Goal: Task Accomplishment & Management: Complete application form

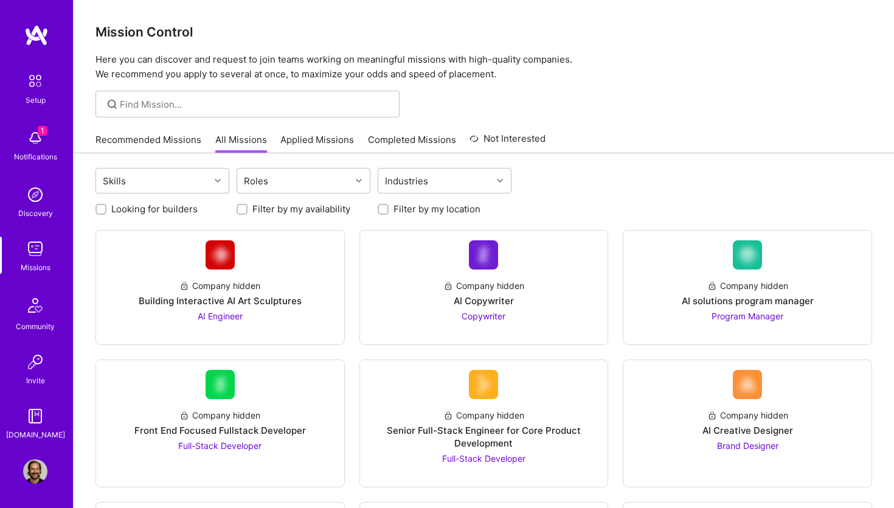
click at [40, 189] on img at bounding box center [35, 194] width 24 height 24
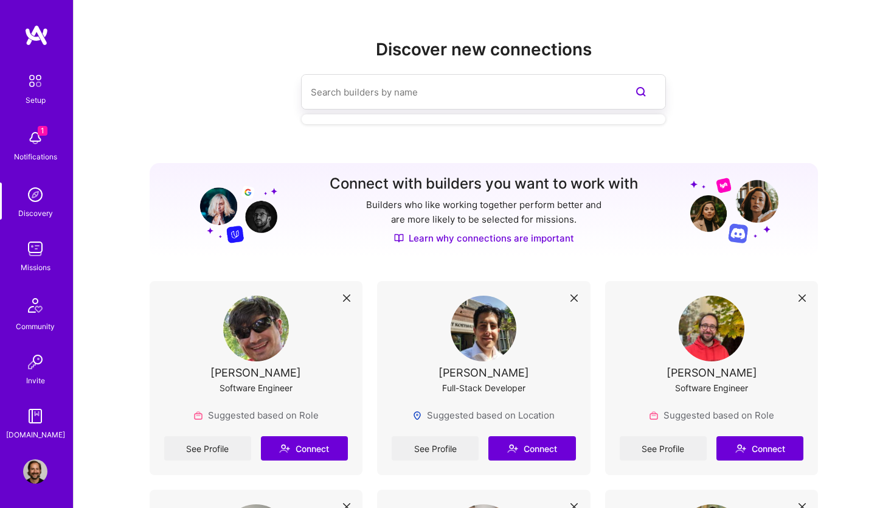
click at [363, 94] on input at bounding box center [459, 92] width 297 height 31
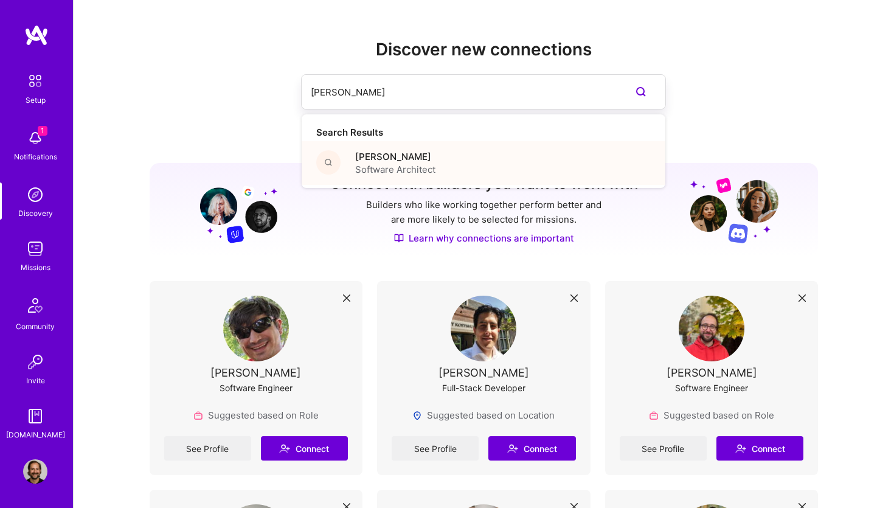
type input "devin Ba"
click at [391, 157] on span "Devin Bayer" at bounding box center [395, 156] width 80 height 13
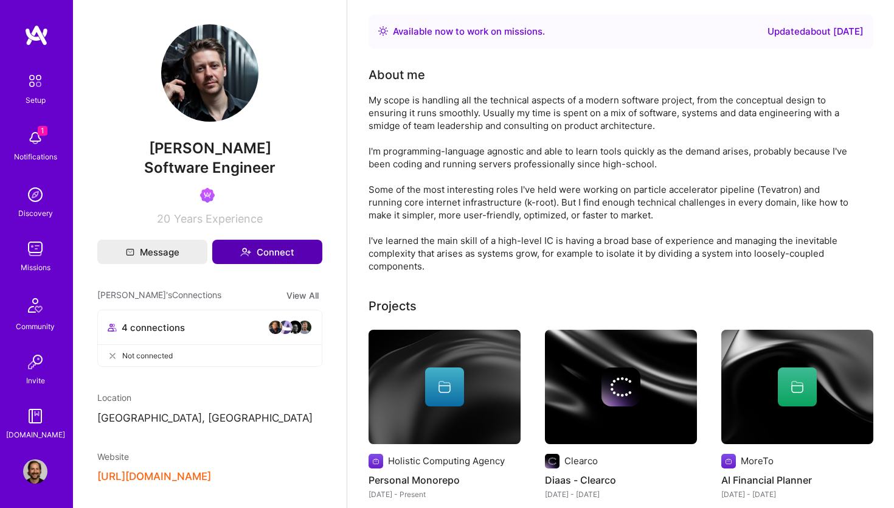
click at [271, 254] on button "Connect" at bounding box center [267, 252] width 110 height 24
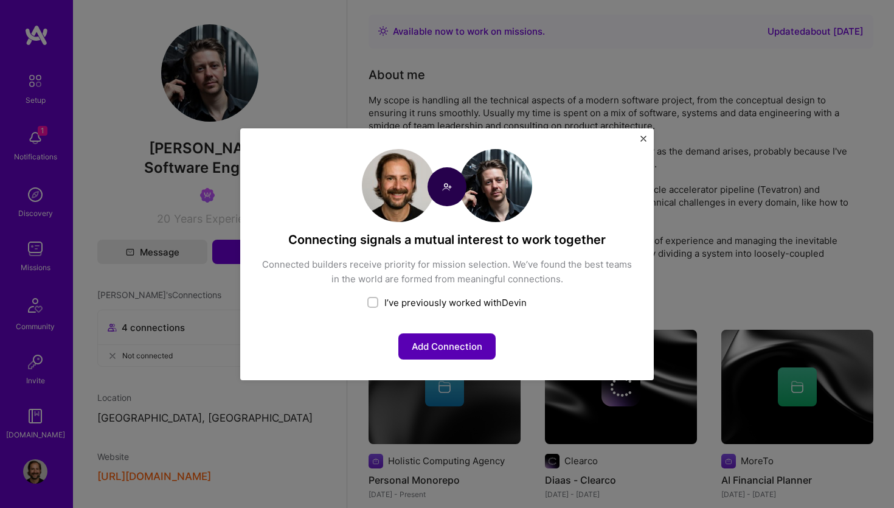
click at [457, 339] on button "Add Connection" at bounding box center [446, 346] width 97 height 26
click at [374, 304] on input "checkbox" at bounding box center [374, 303] width 9 height 9
checkbox input "false"
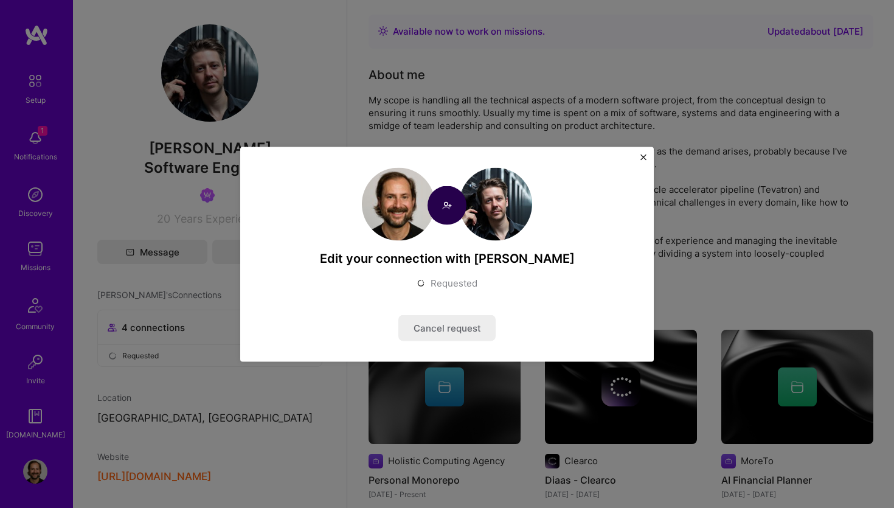
click at [645, 156] on img "Close" at bounding box center [643, 157] width 6 height 6
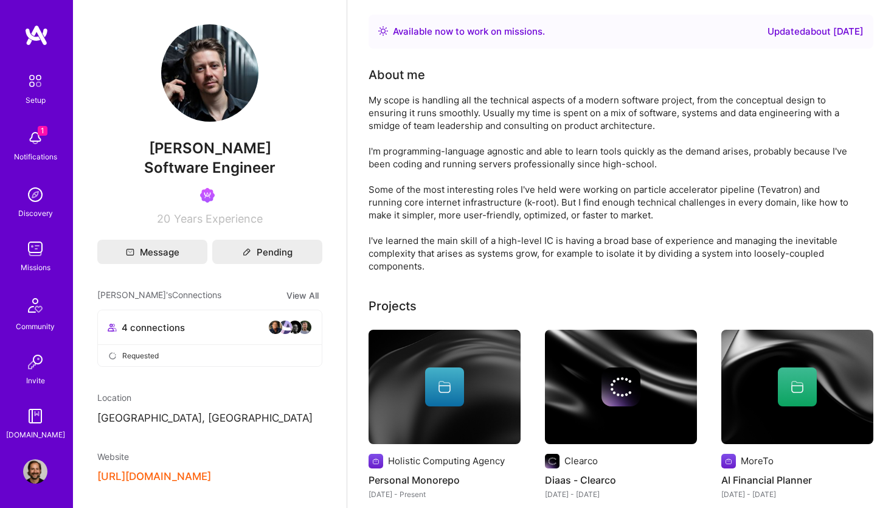
click at [40, 139] on img at bounding box center [35, 138] width 24 height 24
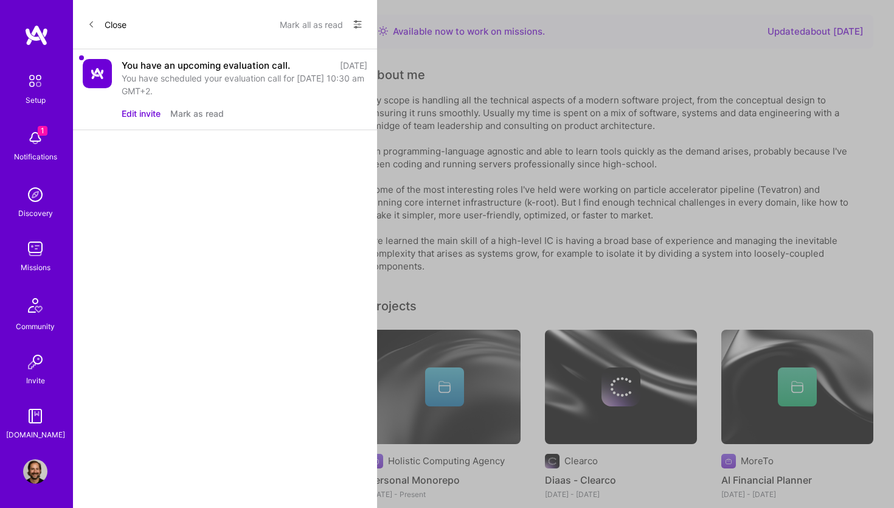
click at [87, 19] on div "Close Mark all as read Show all notifications Show unread notifications only" at bounding box center [225, 24] width 304 height 49
click at [97, 24] on button "Close" at bounding box center [107, 24] width 39 height 19
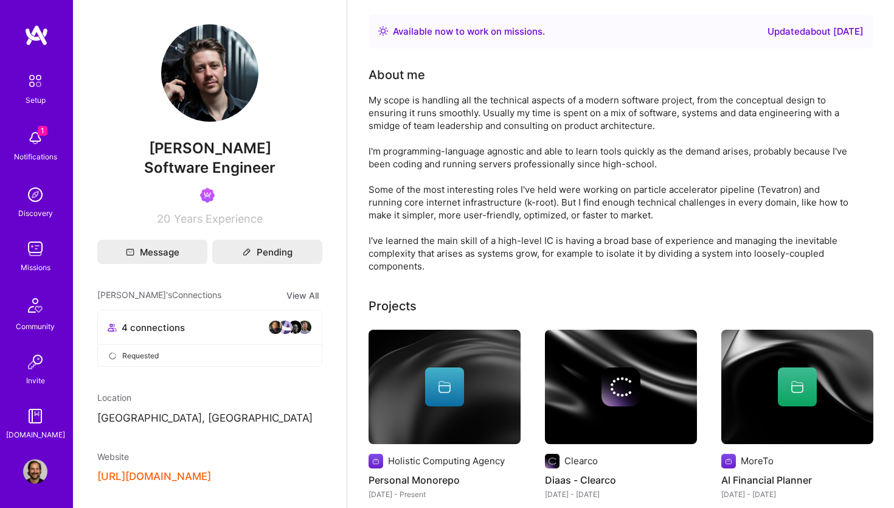
click at [33, 475] on img at bounding box center [35, 471] width 24 height 24
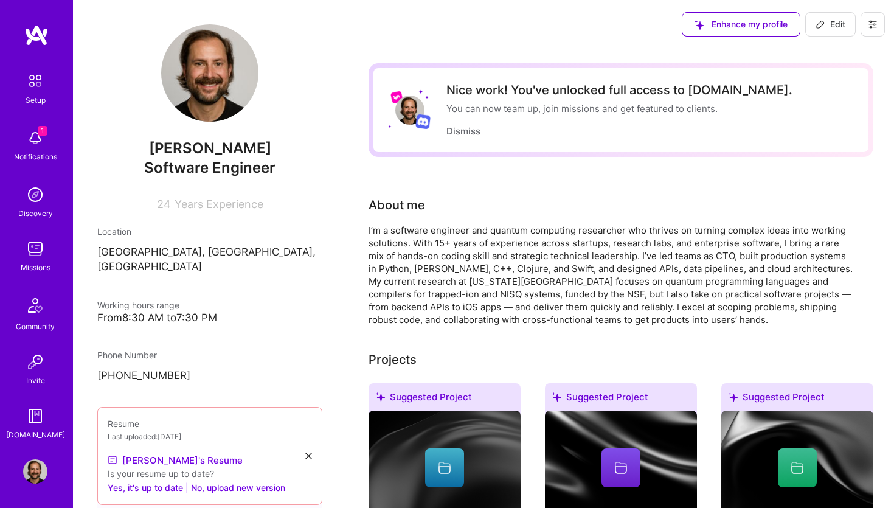
click at [29, 75] on img at bounding box center [35, 81] width 26 height 26
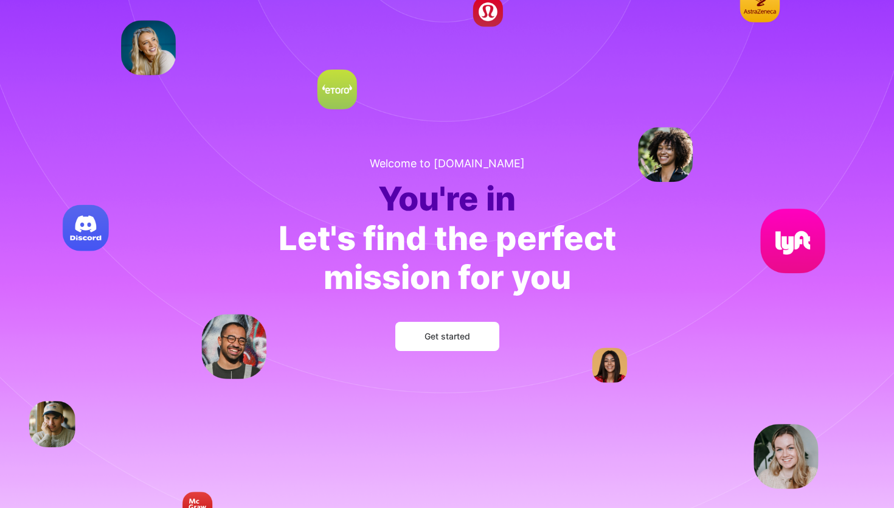
click at [451, 343] on button "Get started" at bounding box center [447, 336] width 104 height 29
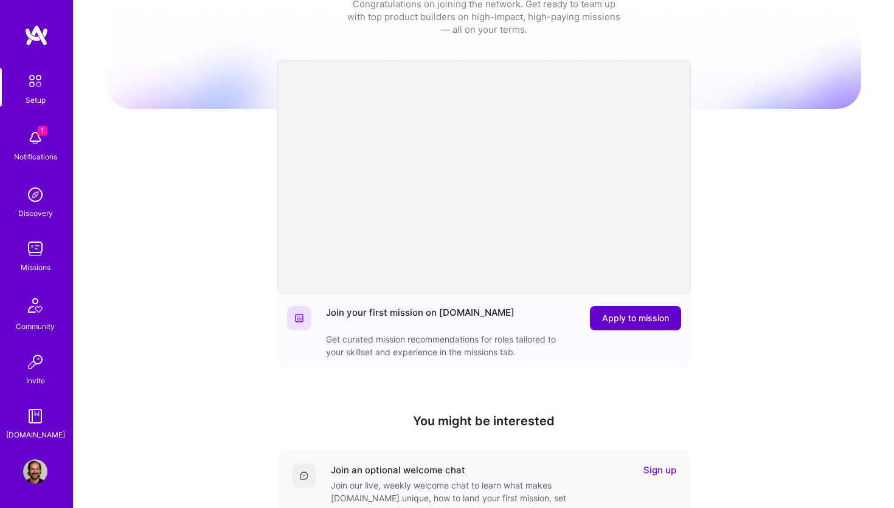
scroll to position [50, 0]
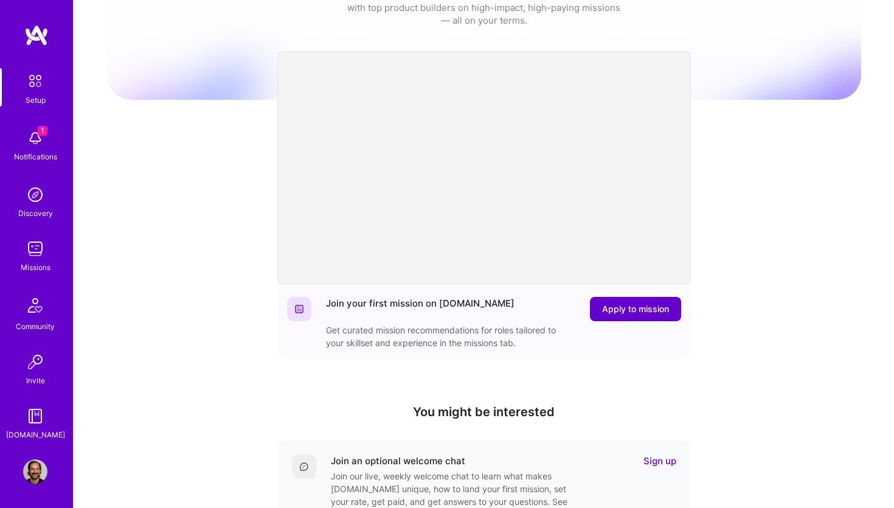
click at [649, 314] on span "Apply to mission" at bounding box center [635, 309] width 67 height 12
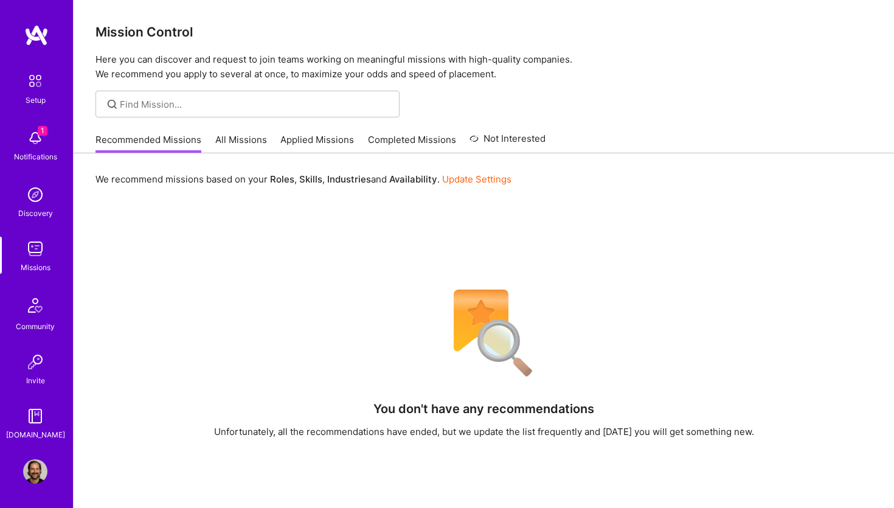
click at [243, 140] on link "All Missions" at bounding box center [241, 143] width 52 height 20
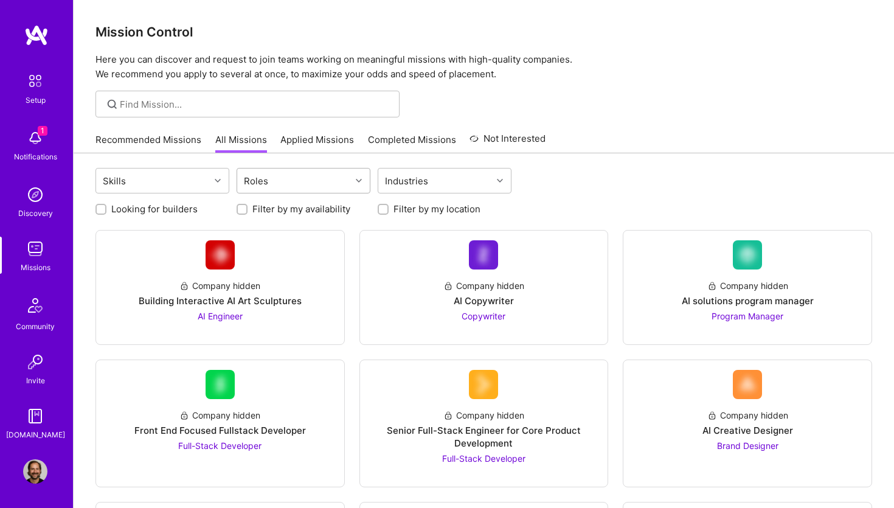
click at [269, 184] on div "Roles" at bounding box center [256, 181] width 30 height 18
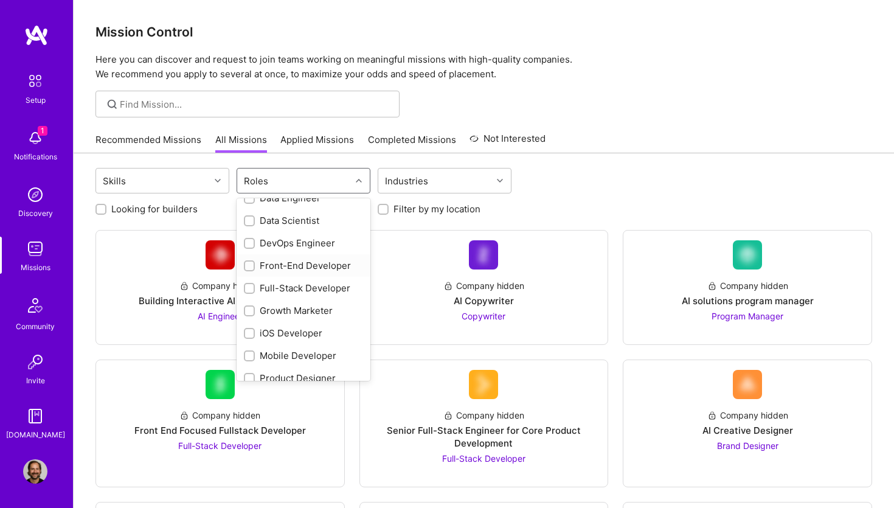
scroll to position [220, 0]
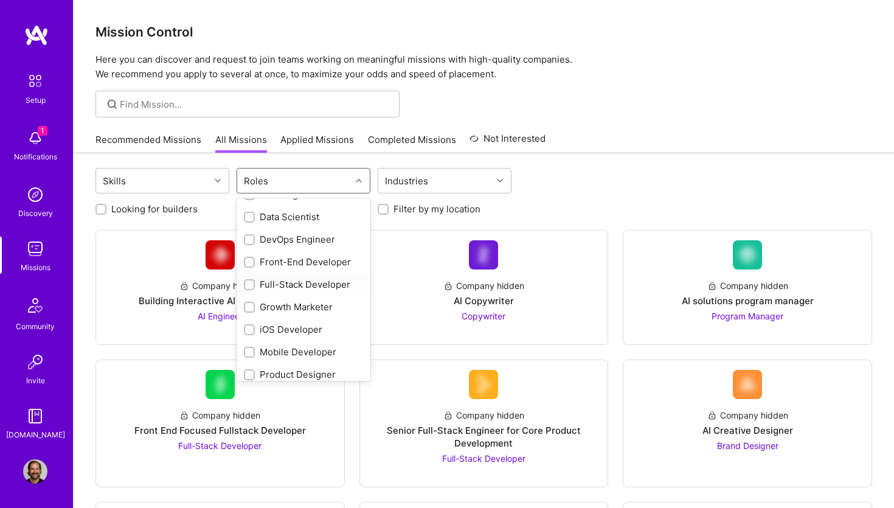
click at [252, 288] on input "checkbox" at bounding box center [250, 285] width 9 height 9
checkbox input "true"
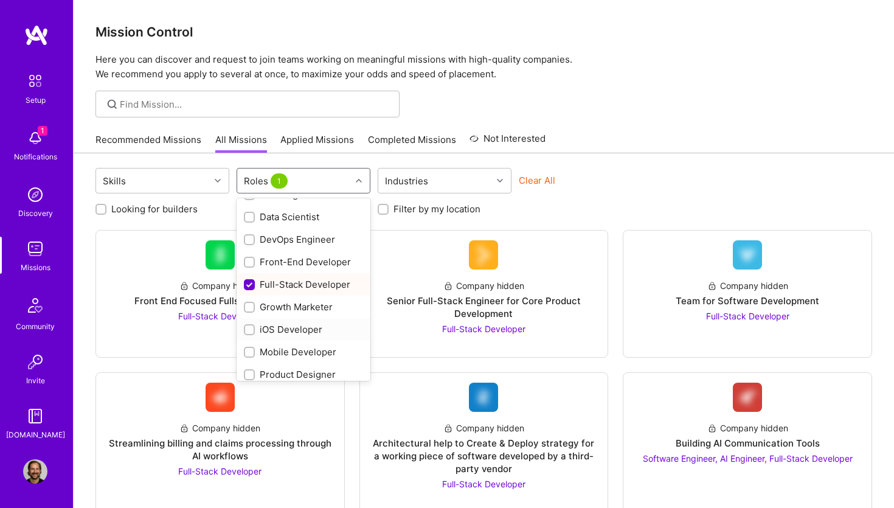
click at [253, 327] on input "checkbox" at bounding box center [250, 330] width 9 height 9
checkbox input "true"
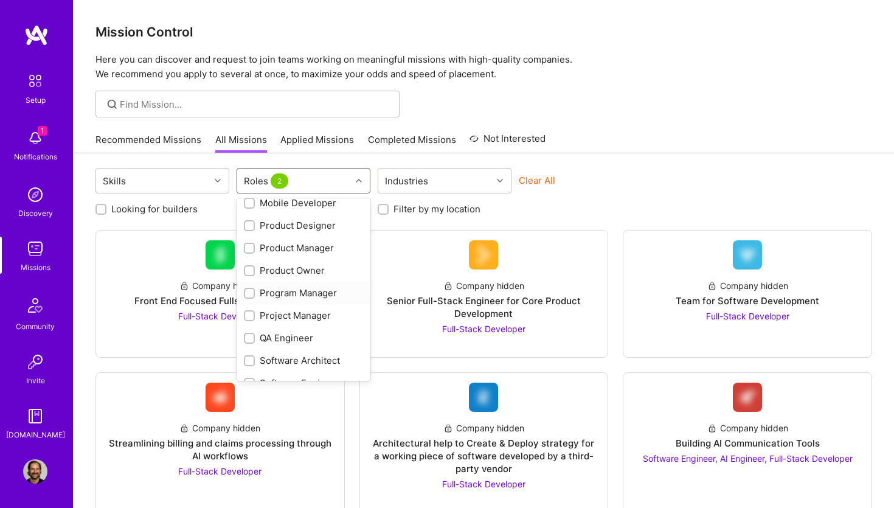
scroll to position [370, 0]
click at [250, 317] on input "checkbox" at bounding box center [250, 315] width 9 height 9
checkbox input "true"
click at [249, 362] on input "checkbox" at bounding box center [250, 360] width 9 height 9
checkbox input "true"
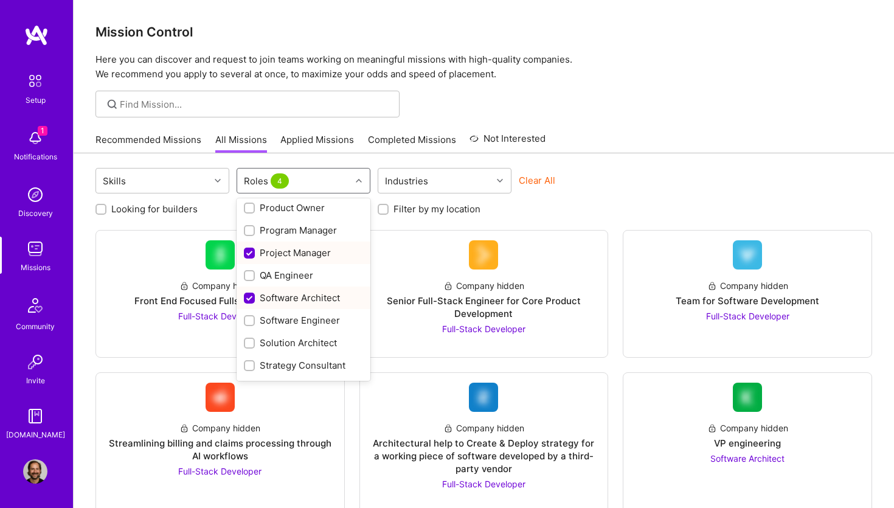
scroll to position [452, 0]
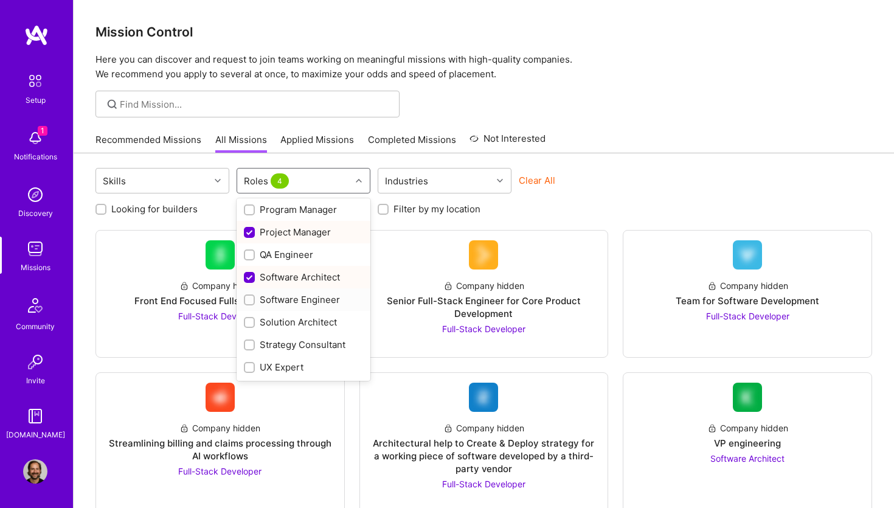
click at [251, 300] on input "checkbox" at bounding box center [250, 300] width 9 height 9
checkbox input "true"
click at [249, 321] on input "checkbox" at bounding box center [250, 323] width 9 height 9
checkbox input "true"
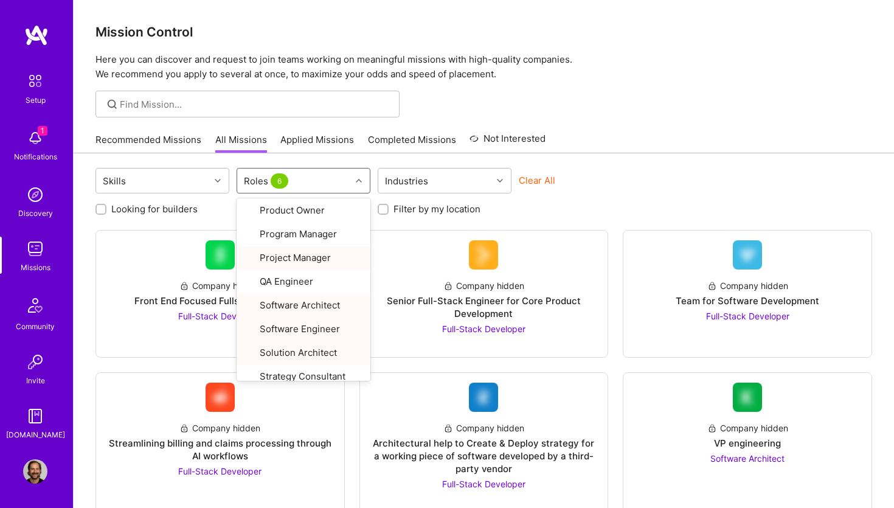
click at [598, 207] on div "Looking for builders Filter by my availability Filter by my location" at bounding box center [483, 205] width 776 height 19
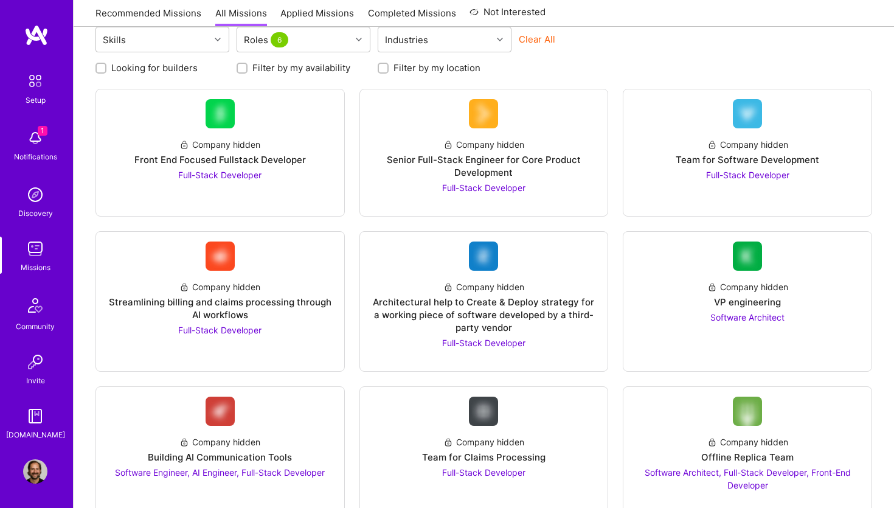
scroll to position [156, 0]
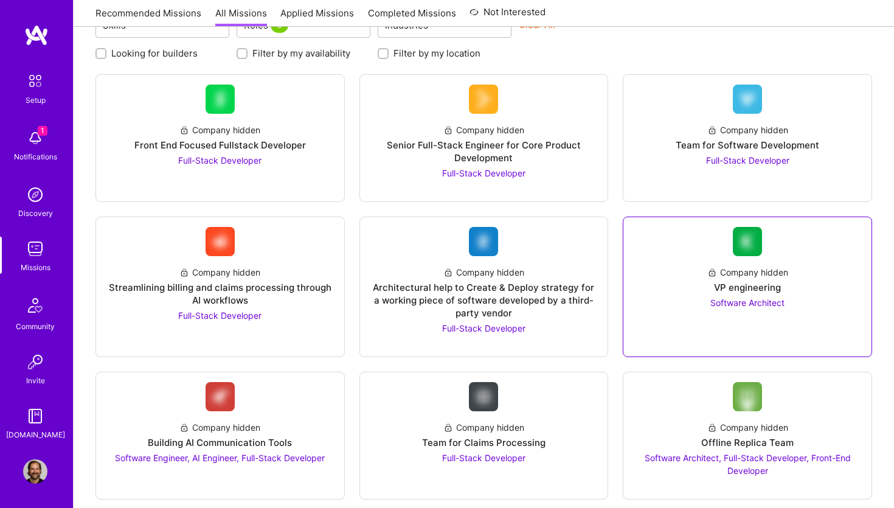
click at [765, 294] on div "Company hidden VP engineering Software Architect" at bounding box center [747, 282] width 229 height 53
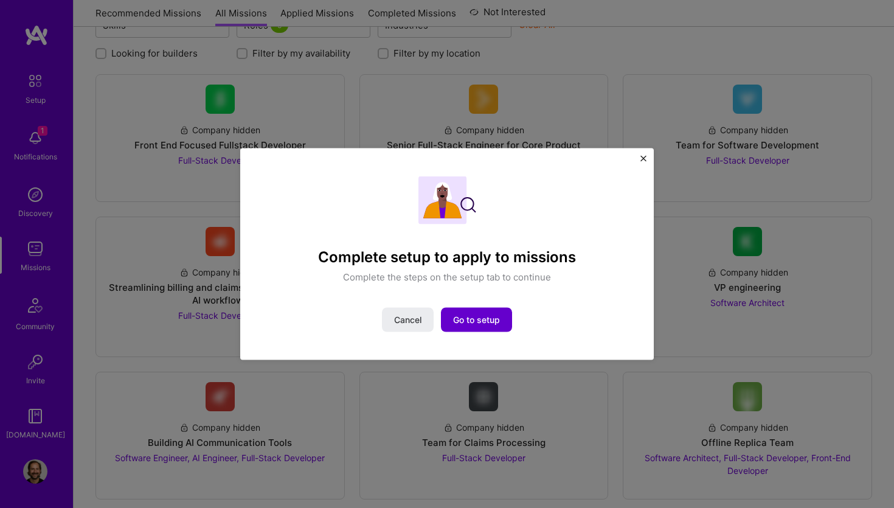
click at [481, 316] on span "Go to setup" at bounding box center [476, 320] width 47 height 12
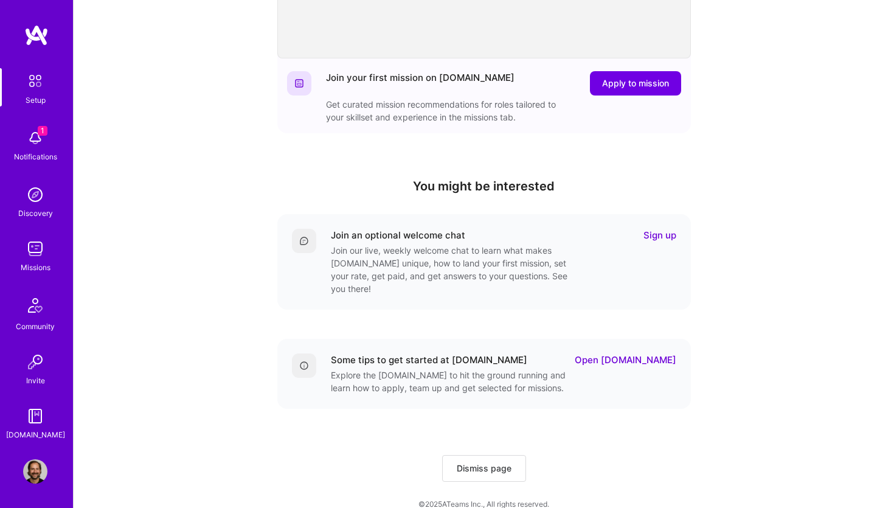
scroll to position [280, 0]
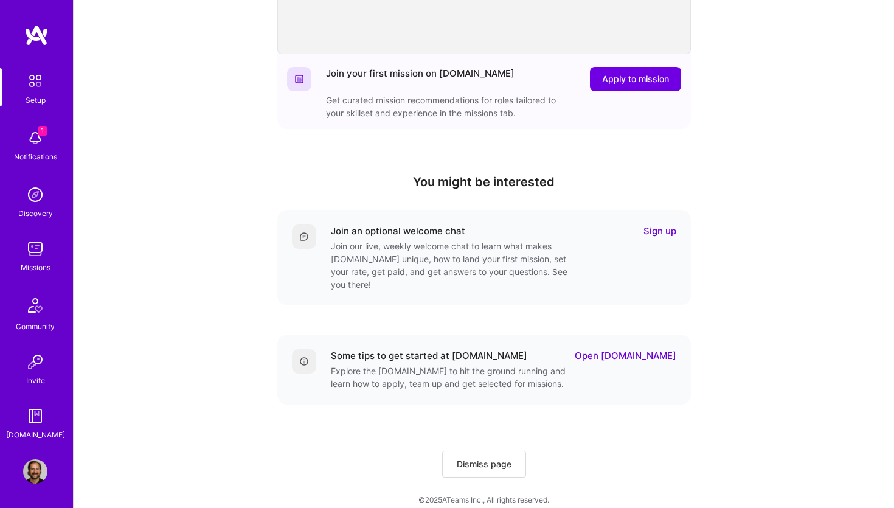
click at [499, 458] on span "Dismiss page" at bounding box center [484, 464] width 55 height 12
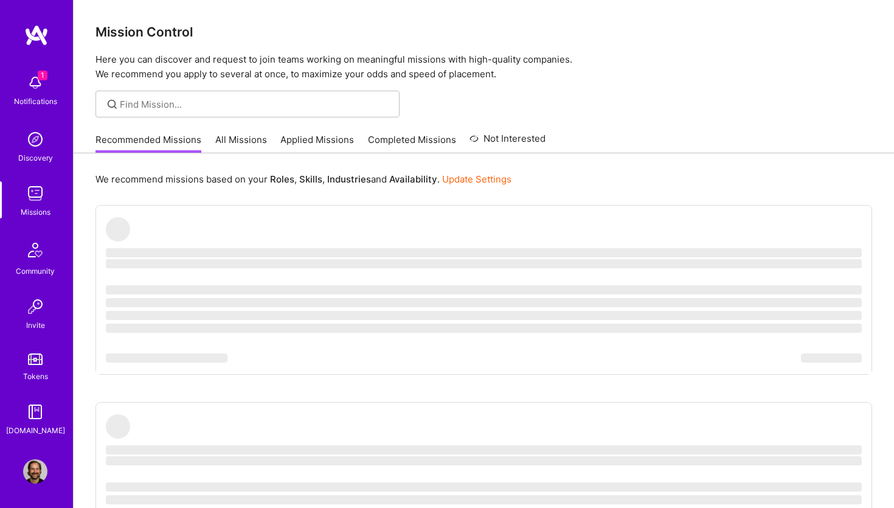
click at [38, 83] on img at bounding box center [35, 83] width 24 height 24
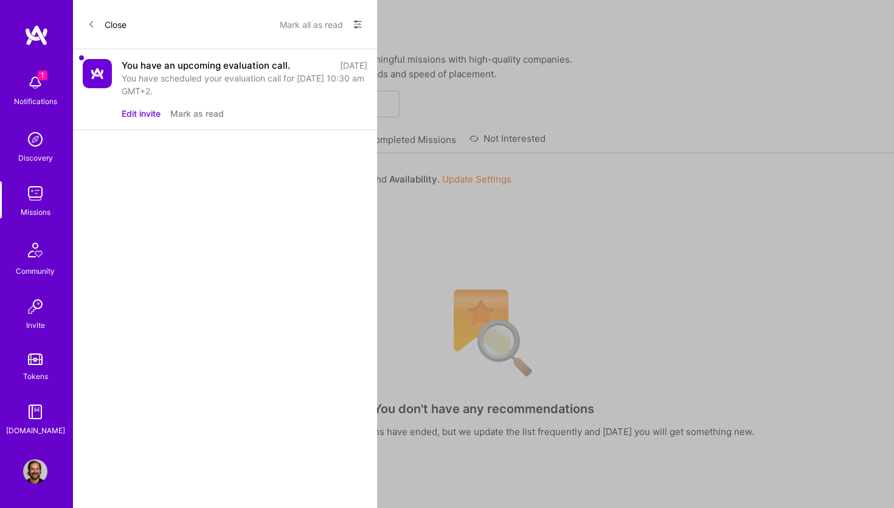
click at [195, 116] on button "Mark as read" at bounding box center [197, 113] width 54 height 13
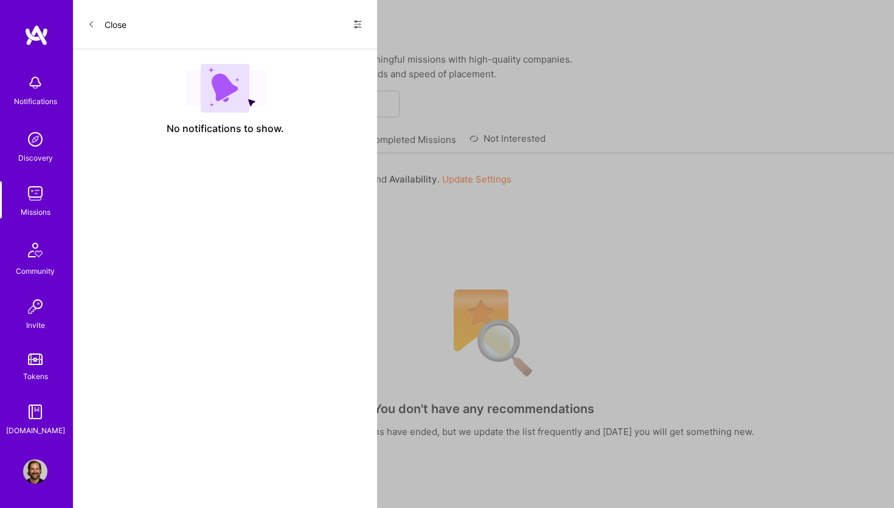
click at [510, 261] on div "Notifications Discovery Missions Community Invite Tokens A.Guide Profile Close …" at bounding box center [447, 348] width 894 height 696
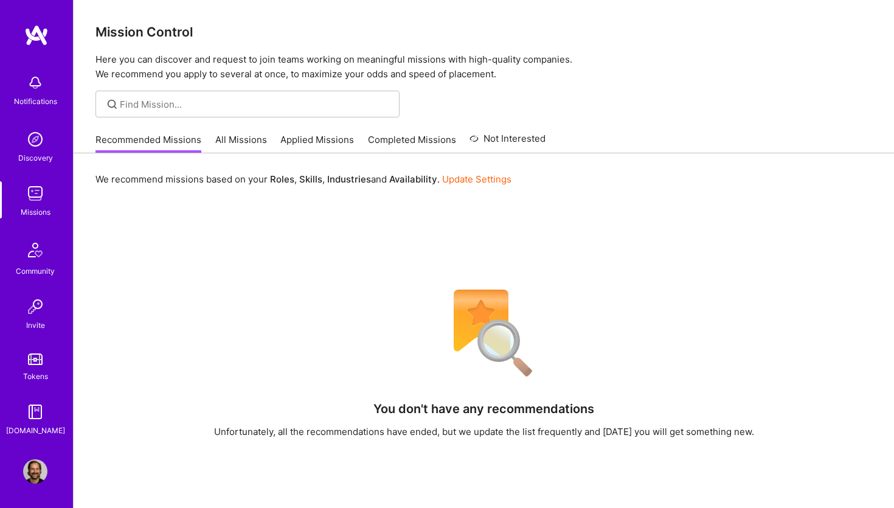
click at [249, 142] on link "All Missions" at bounding box center [241, 143] width 52 height 20
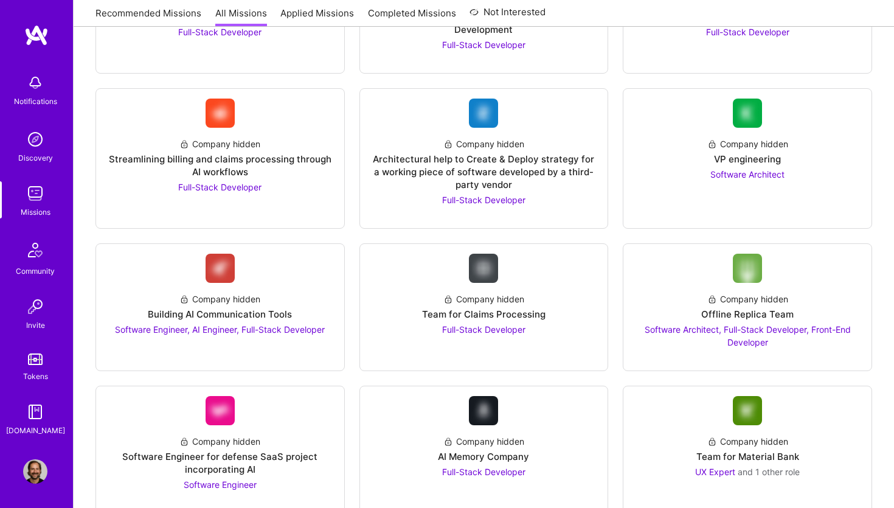
scroll to position [289, 0]
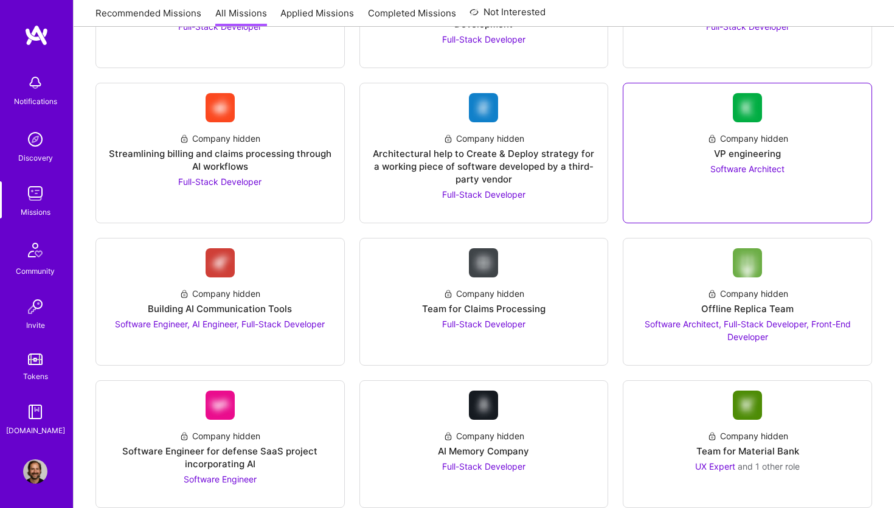
click at [742, 165] on span "Software Architect" at bounding box center [747, 169] width 74 height 10
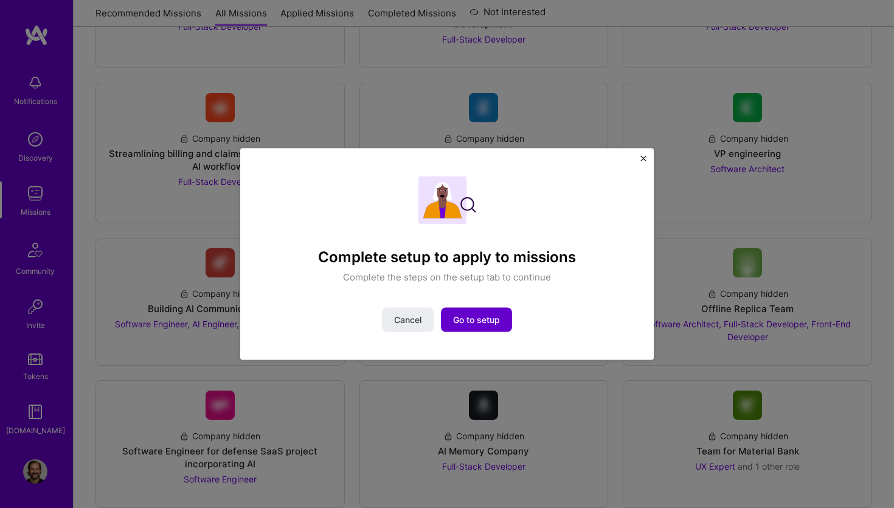
click at [503, 325] on button "Go to setup" at bounding box center [476, 320] width 71 height 24
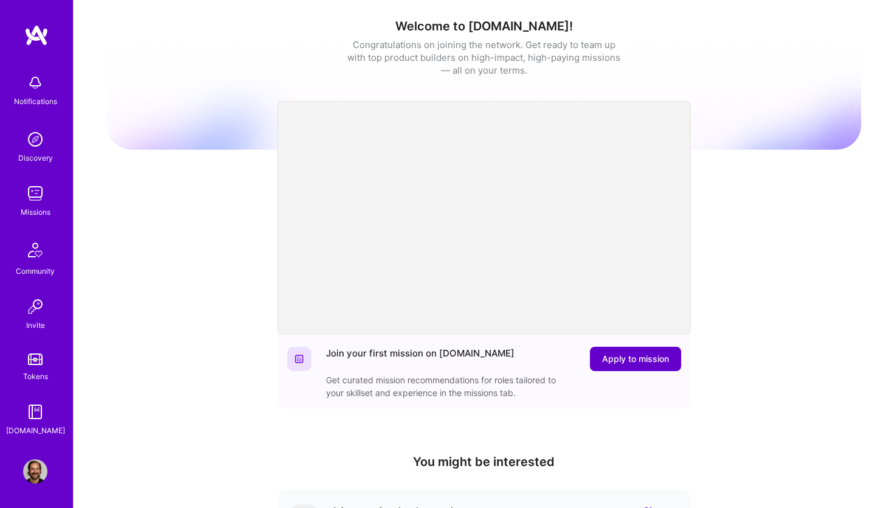
click at [642, 357] on span "Apply to mission" at bounding box center [635, 359] width 67 height 12
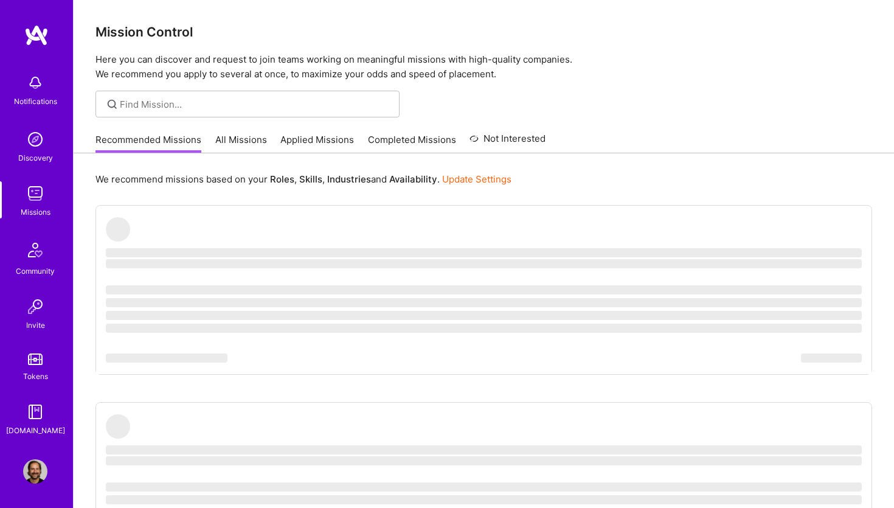
click at [40, 471] on img at bounding box center [35, 471] width 24 height 24
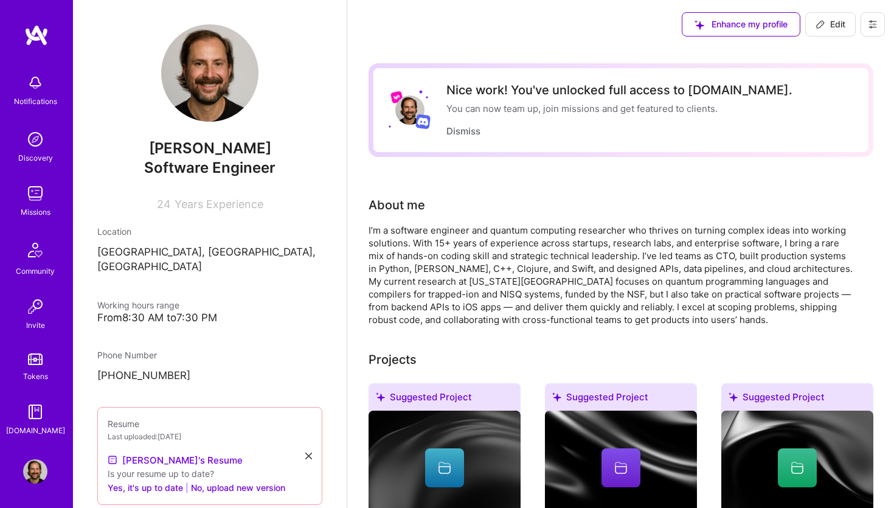
click at [46, 254] on img at bounding box center [35, 249] width 29 height 29
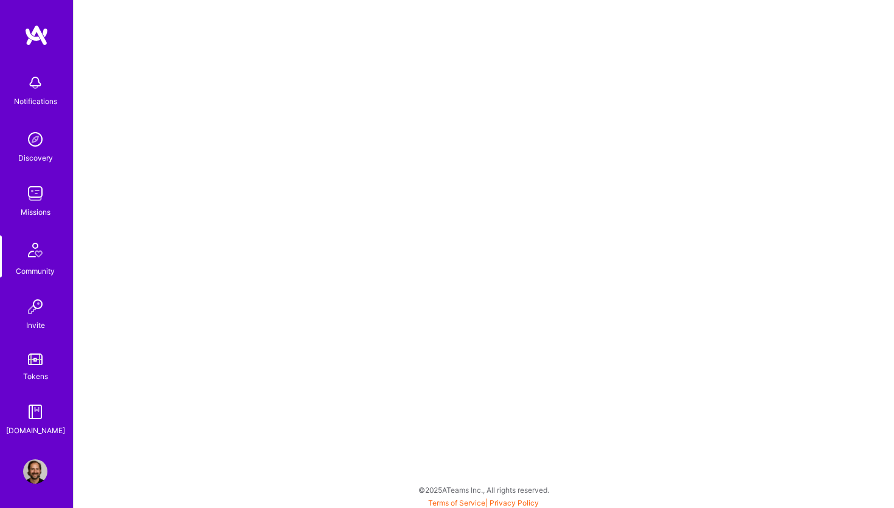
click at [36, 191] on img at bounding box center [35, 193] width 24 height 24
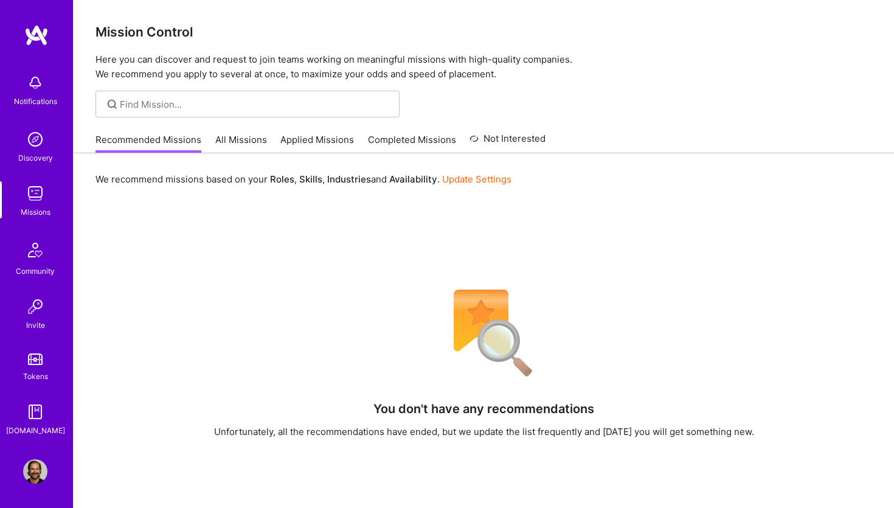
click at [237, 141] on link "All Missions" at bounding box center [241, 143] width 52 height 20
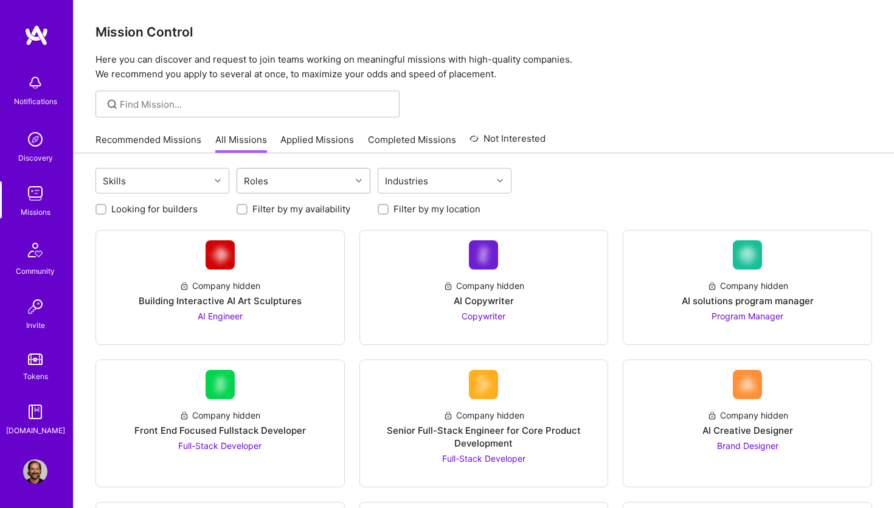
click at [299, 176] on div "Roles" at bounding box center [294, 180] width 114 height 24
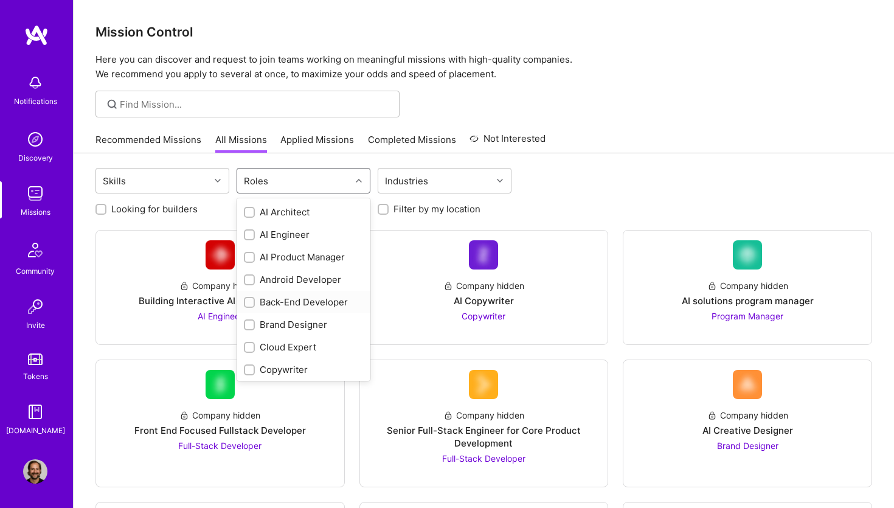
click at [247, 301] on input "checkbox" at bounding box center [250, 303] width 9 height 9
checkbox input "true"
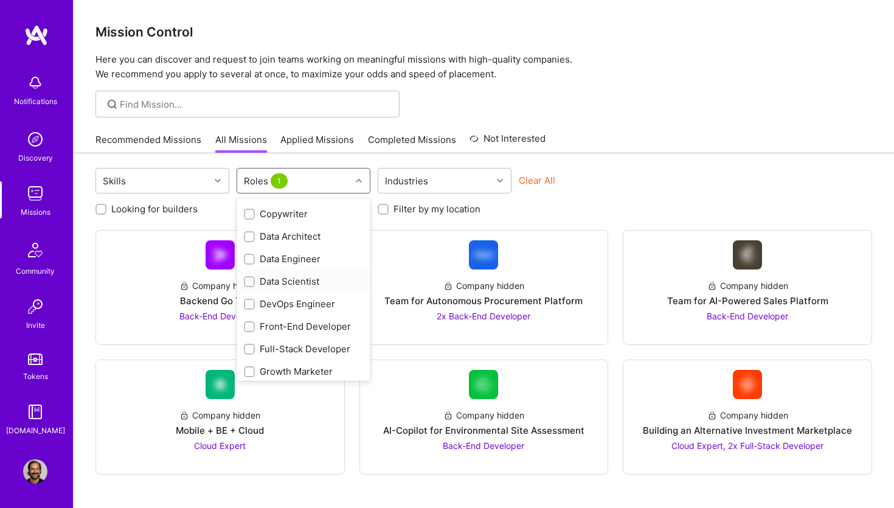
scroll to position [176, 0]
click at [247, 330] on input "checkbox" at bounding box center [250, 329] width 9 height 9
checkbox input "true"
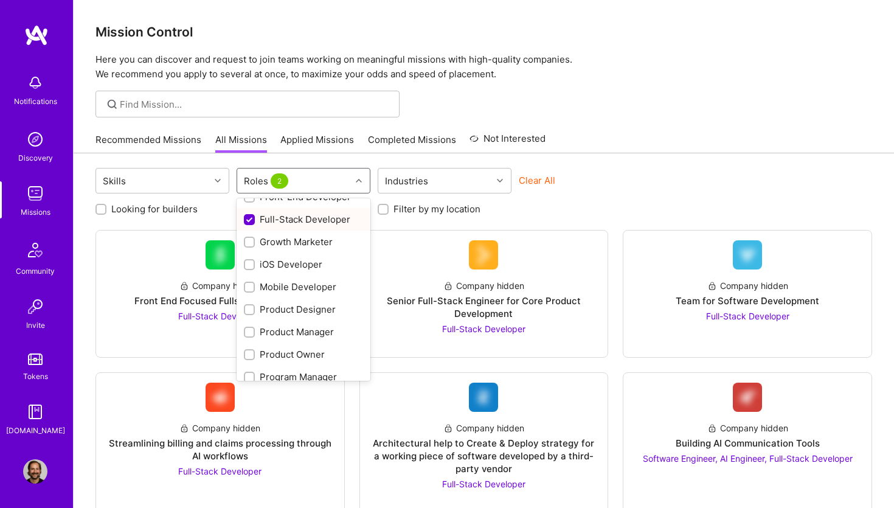
scroll to position [300, 0]
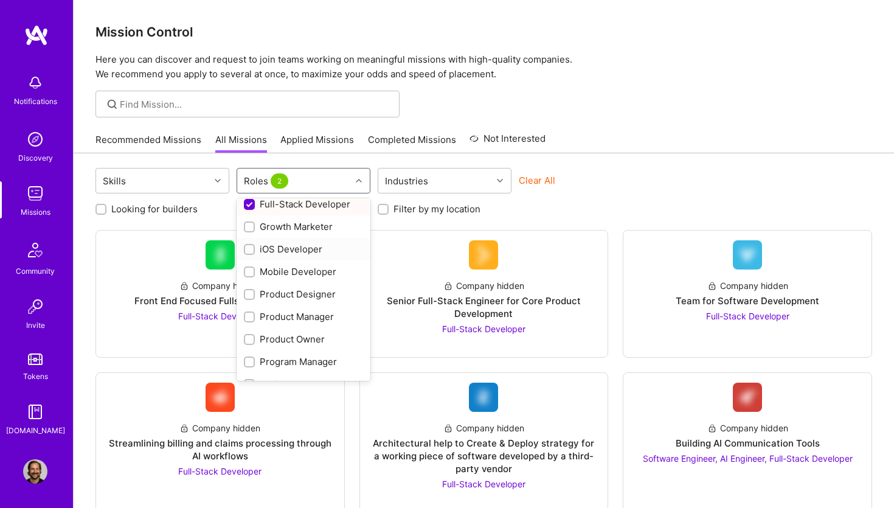
click at [251, 247] on input "checkbox" at bounding box center [250, 250] width 9 height 9
checkbox input "true"
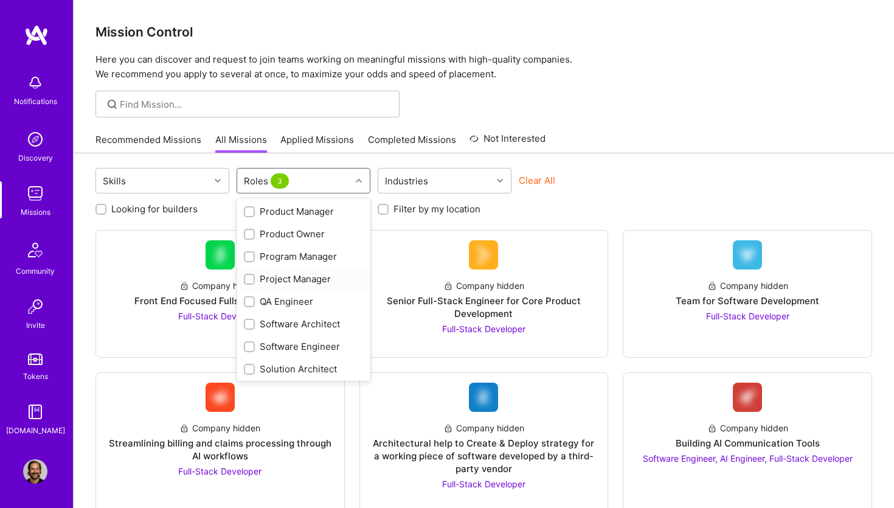
scroll to position [420, 0]
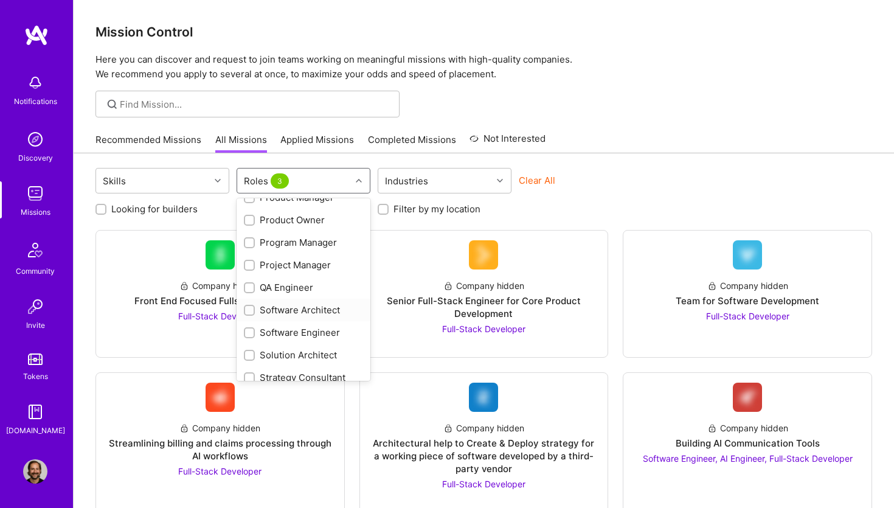
click at [248, 313] on input "checkbox" at bounding box center [250, 310] width 9 height 9
checkbox input "true"
click at [247, 334] on input "checkbox" at bounding box center [250, 333] width 9 height 9
checkbox input "true"
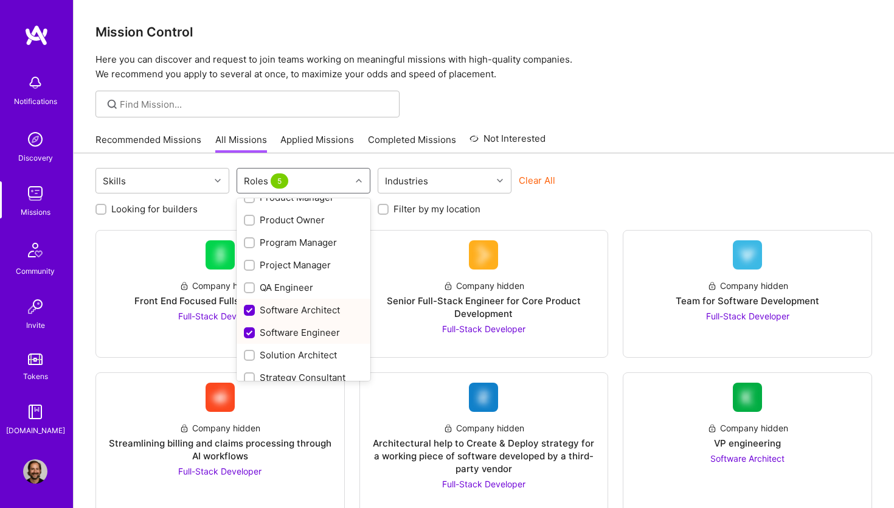
scroll to position [452, 0]
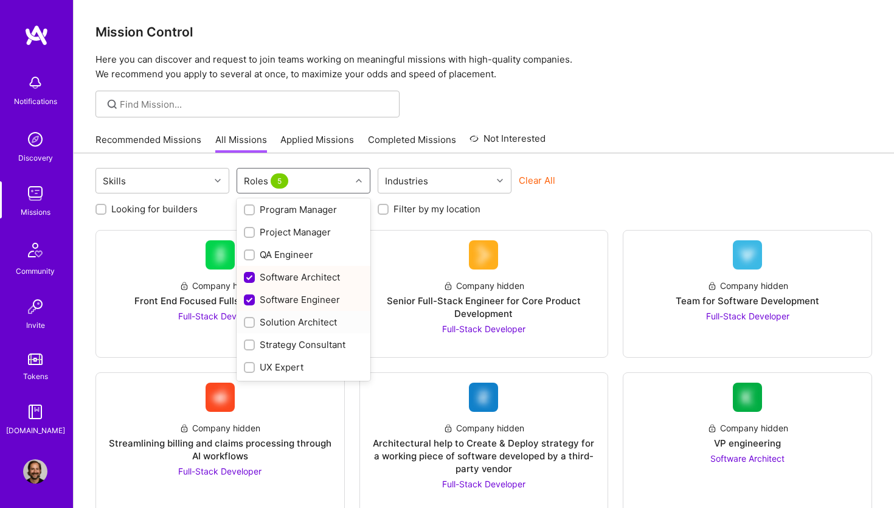
click at [250, 322] on input "checkbox" at bounding box center [250, 323] width 9 height 9
checkbox input "true"
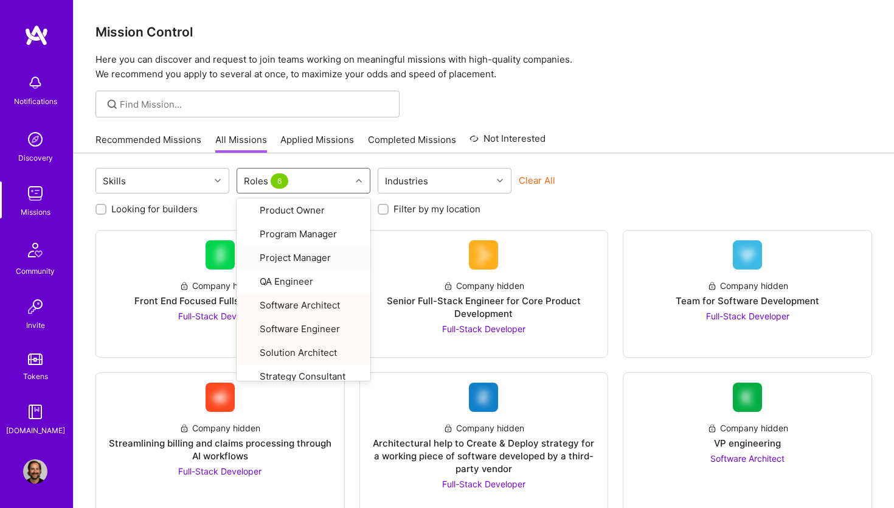
click at [688, 188] on div "Skills option Solution Architect, selected. option Project Manager focused, 22 …" at bounding box center [483, 182] width 776 height 29
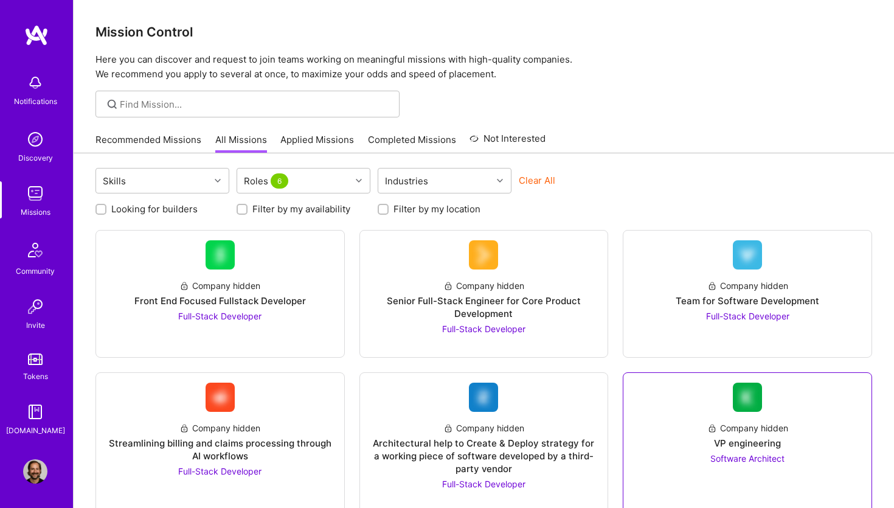
click at [759, 439] on div "VP engineering" at bounding box center [747, 443] width 67 height 13
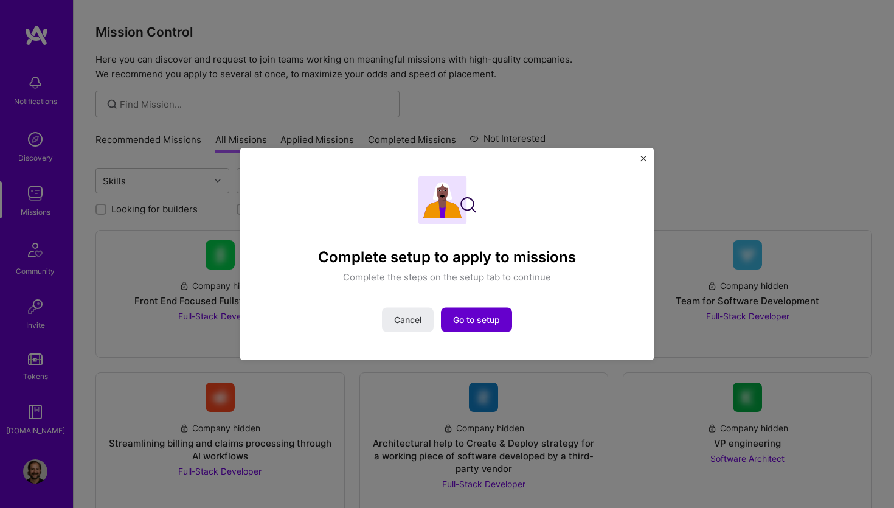
click at [491, 316] on span "Go to setup" at bounding box center [476, 320] width 47 height 12
